Goal: Task Accomplishment & Management: Use online tool/utility

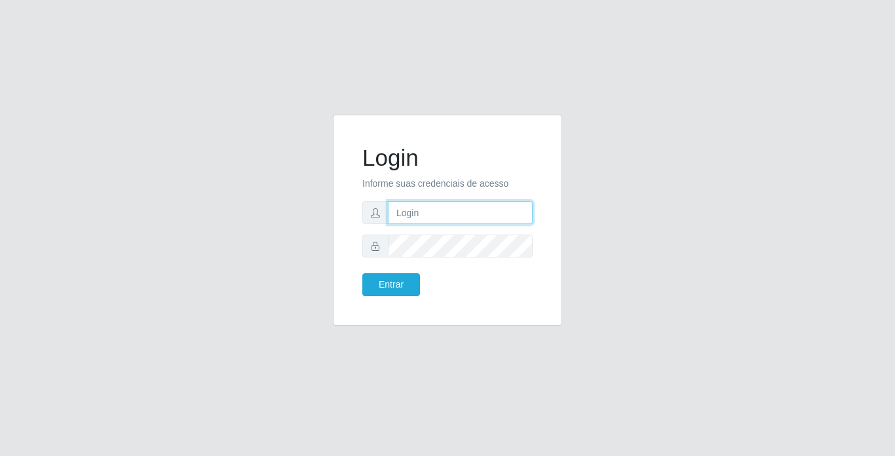
click at [437, 214] on input "text" at bounding box center [460, 212] width 145 height 23
type input "[PERSON_NAME]"
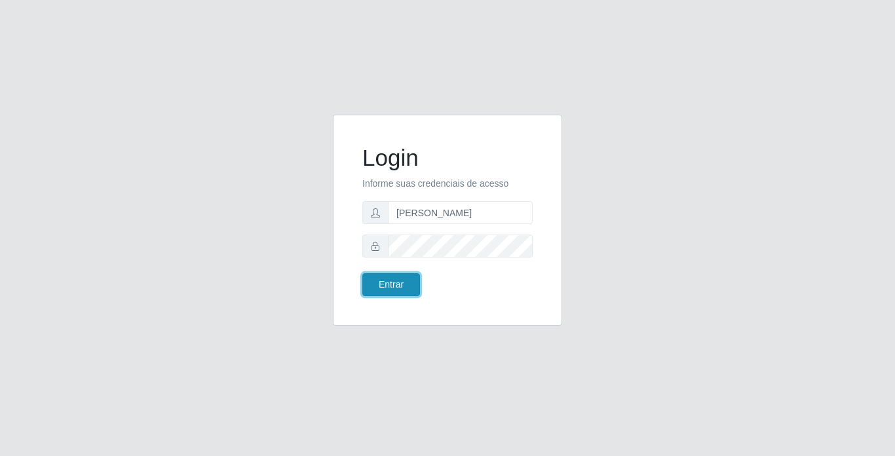
click at [408, 284] on button "Entrar" at bounding box center [391, 284] width 58 height 23
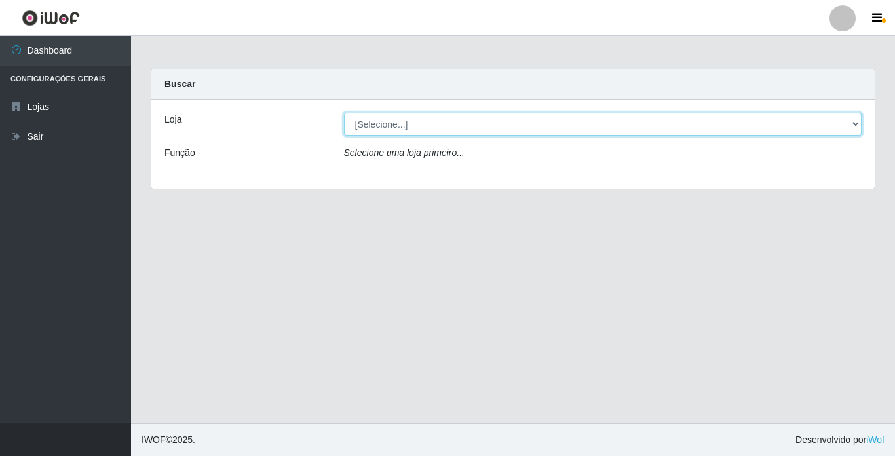
drag, startPoint x: 803, startPoint y: 127, endPoint x: 788, endPoint y: 136, distance: 17.1
click at [803, 127] on select "[Selecione...] Bemais Supermercados - [GEOGRAPHIC_DATA]" at bounding box center [603, 124] width 518 height 23
select select "250"
click at [344, 113] on select "[Selecione...] Bemais Supermercados - [GEOGRAPHIC_DATA]" at bounding box center [603, 124] width 518 height 23
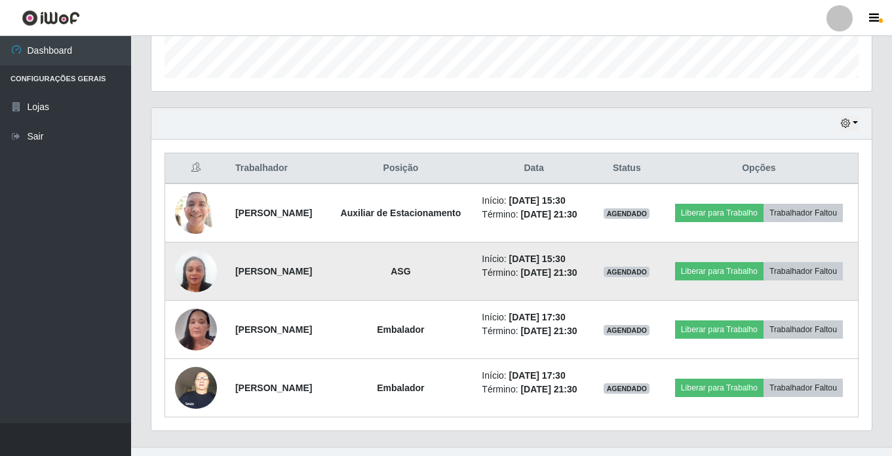
scroll to position [454, 0]
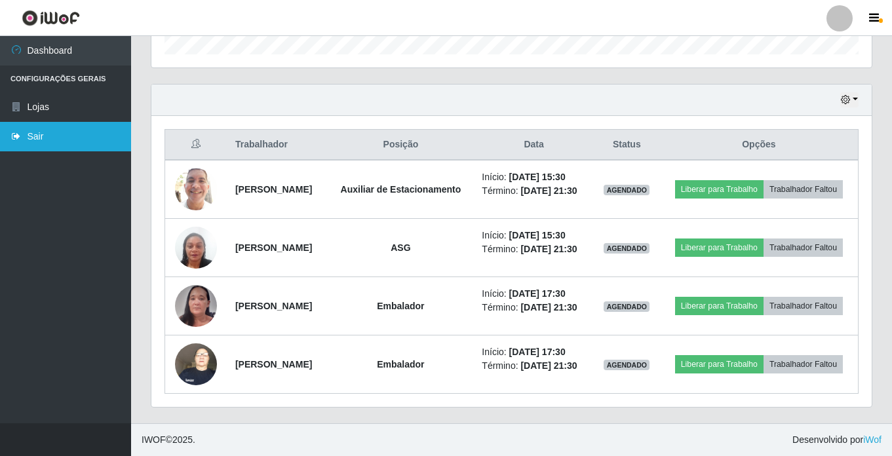
click at [43, 136] on link "Sair" at bounding box center [65, 136] width 131 height 29
